Goal: Task Accomplishment & Management: Use online tool/utility

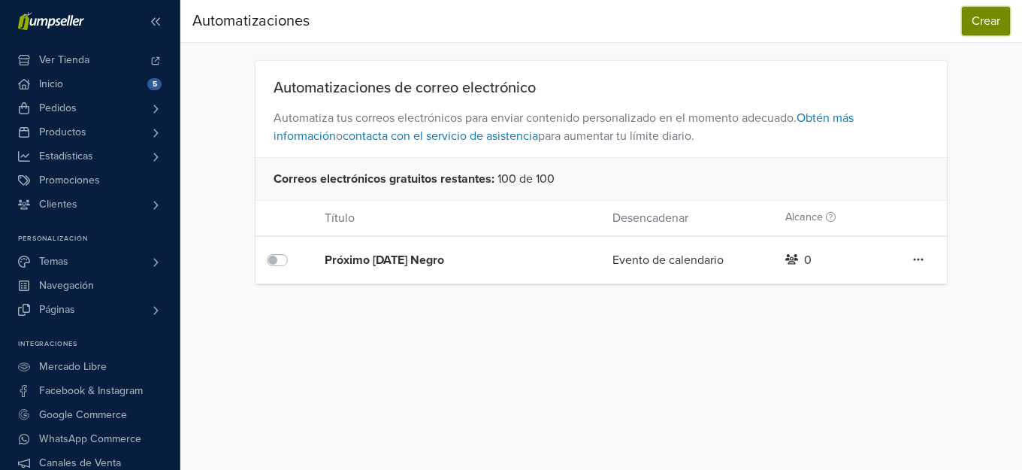
click at [985, 22] on button "Crear" at bounding box center [986, 21] width 48 height 29
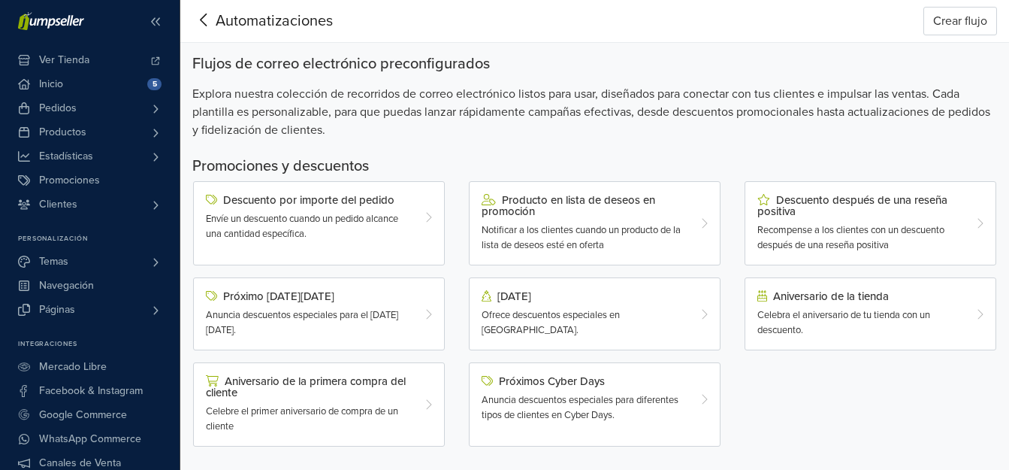
scroll to position [75, 0]
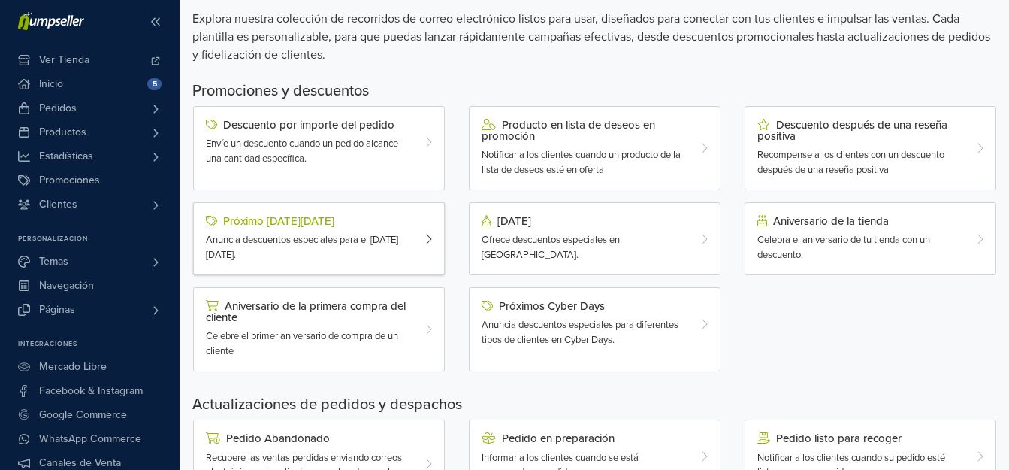
click at [321, 225] on div "Próximo [DATE][DATE]" at bounding box center [308, 221] width 205 height 12
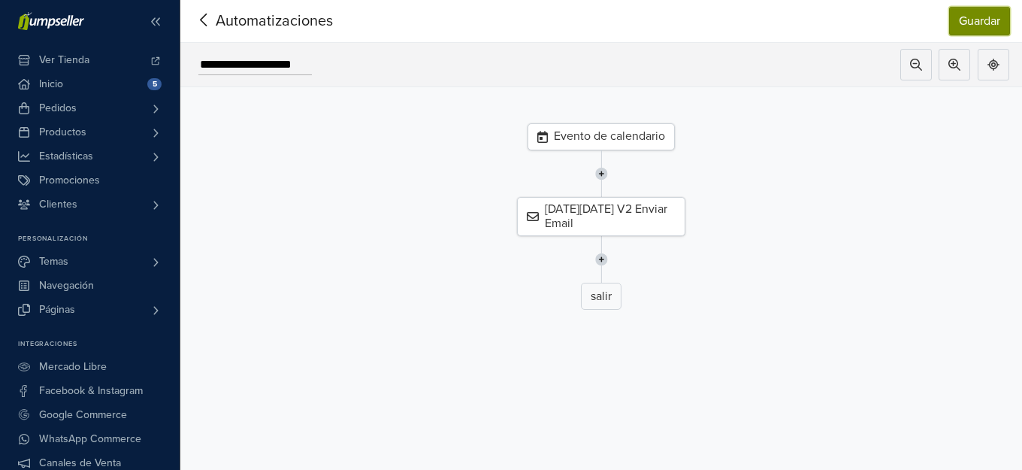
click at [981, 13] on button "Guardar" at bounding box center [979, 21] width 61 height 29
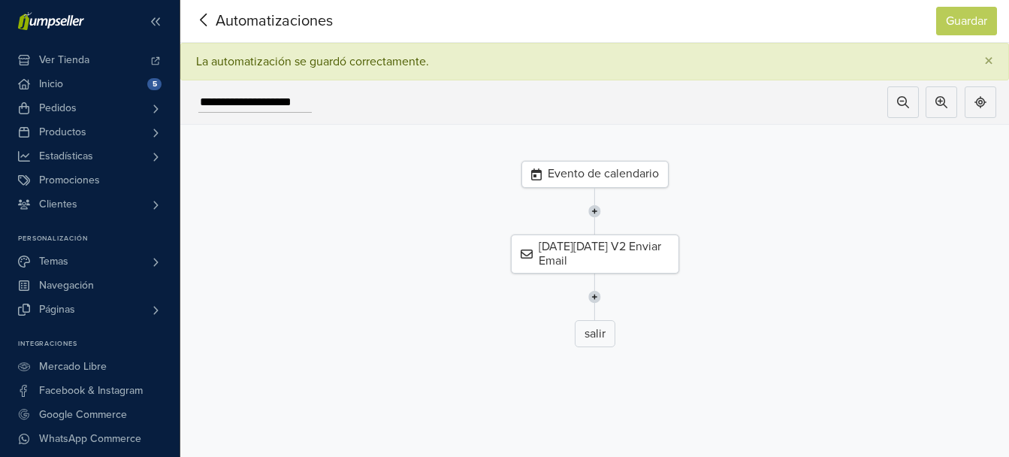
click at [199, 13] on icon at bounding box center [203, 20] width 23 height 19
